Goal: Task Accomplishment & Management: Manage account settings

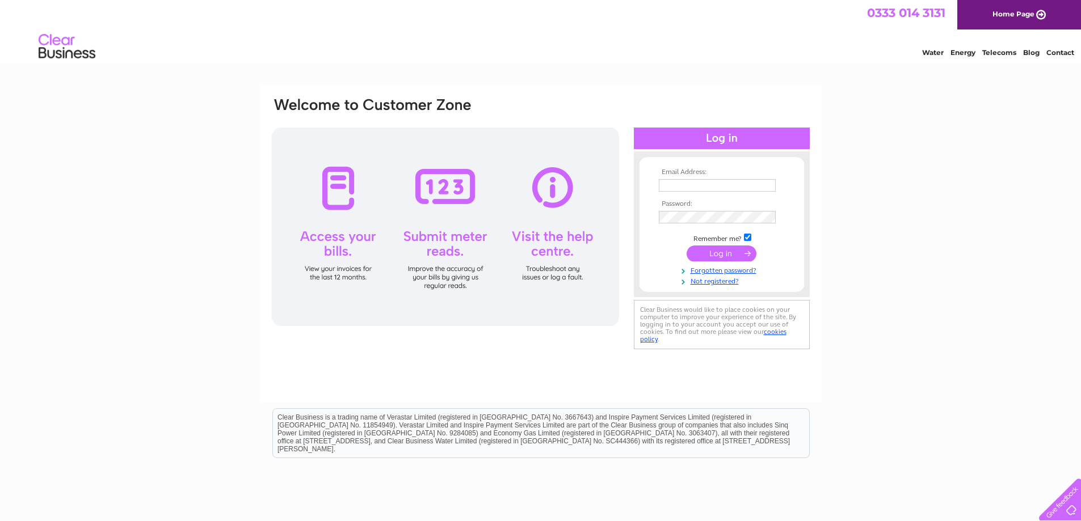
type input "caroline@kestralcontrols.co.uk"
click at [718, 253] on input "submit" at bounding box center [721, 254] width 70 height 16
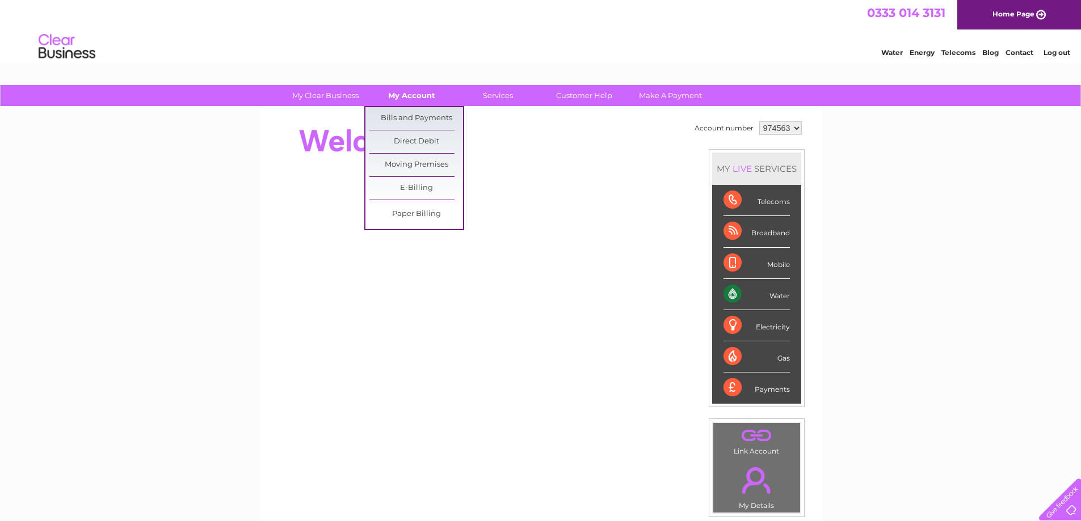
click at [400, 97] on link "My Account" at bounding box center [412, 95] width 94 height 21
click at [398, 114] on link "Bills and Payments" at bounding box center [416, 118] width 94 height 23
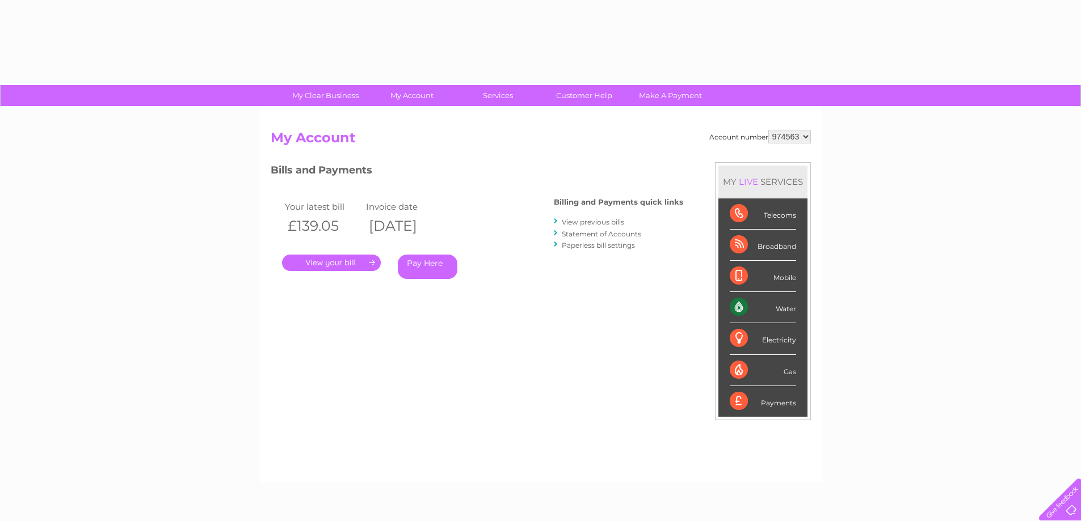
click at [343, 265] on link "." at bounding box center [331, 263] width 99 height 16
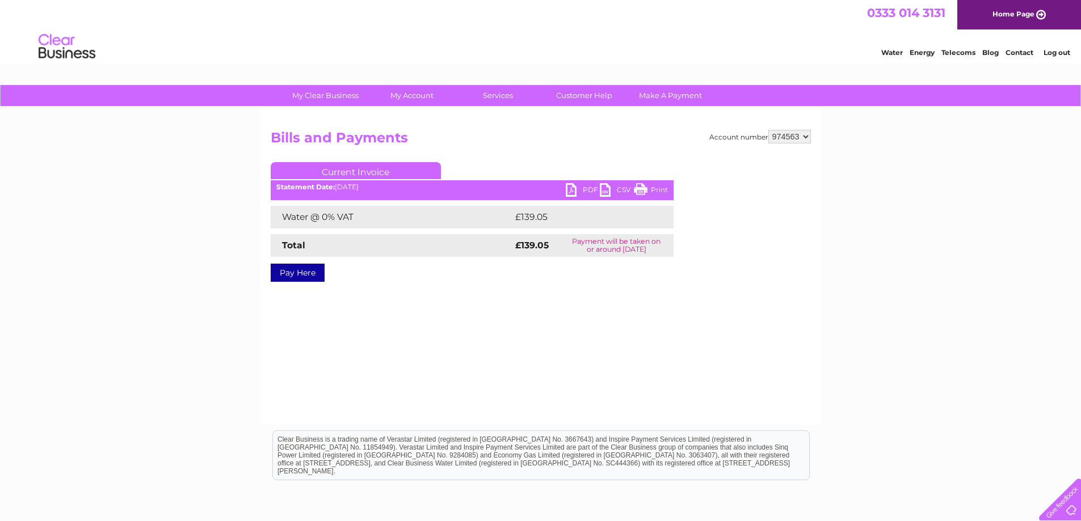
click at [571, 188] on link "PDF" at bounding box center [583, 191] width 34 height 16
click at [786, 136] on select "974563 997684" at bounding box center [789, 137] width 43 height 14
select select "997684"
click at [768, 130] on select "974563 997684" at bounding box center [789, 137] width 43 height 14
click at [572, 190] on link "PDF" at bounding box center [583, 191] width 34 height 16
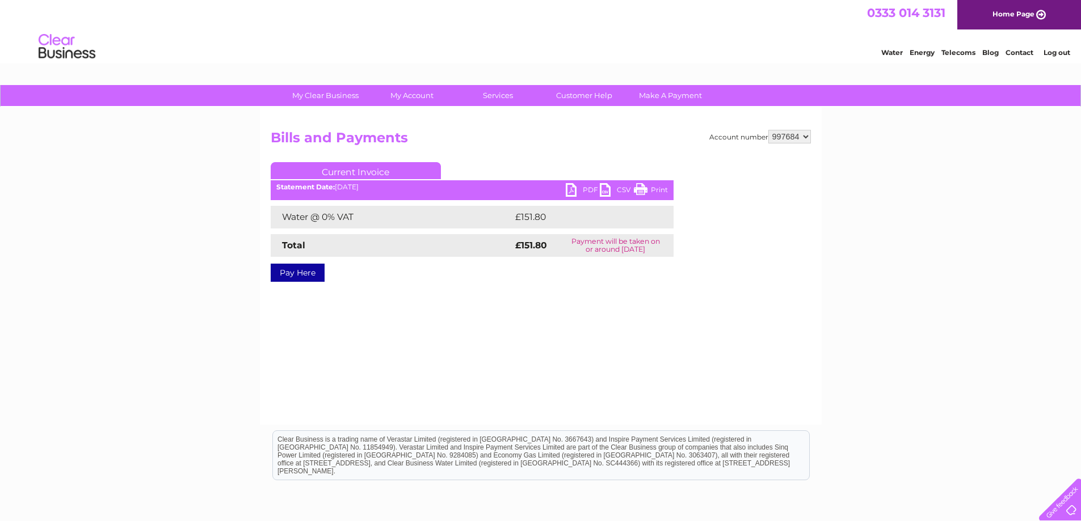
click at [1057, 52] on link "Log out" at bounding box center [1056, 52] width 27 height 9
